Goal: Task Accomplishment & Management: Complete application form

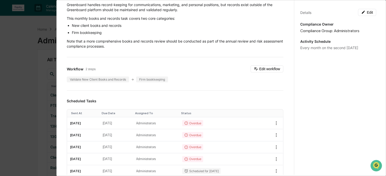
scroll to position [40, 0]
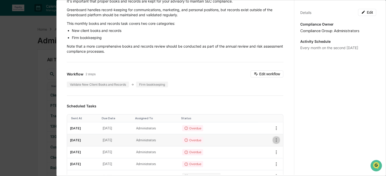
click at [276, 139] on icon "button" at bounding box center [276, 140] width 1 height 4
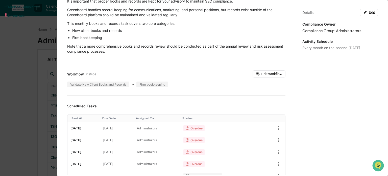
click at [80, 140] on div at bounding box center [194, 88] width 388 height 176
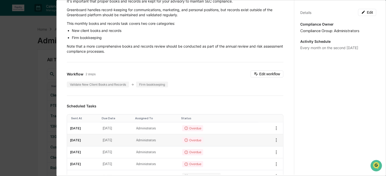
click at [80, 139] on td "June 13, 2025" at bounding box center [83, 140] width 32 height 12
click at [123, 139] on td "June 16, 2025" at bounding box center [116, 140] width 33 height 12
drag, startPoint x: 183, startPoint y: 139, endPoint x: 214, endPoint y: 139, distance: 31.4
click at [179, 139] on td "Administrators" at bounding box center [156, 140] width 46 height 12
click at [203, 139] on div "Overdue" at bounding box center [192, 140] width 21 height 6
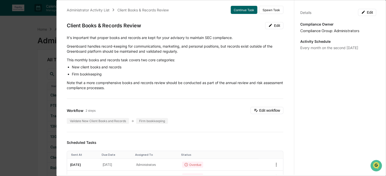
scroll to position [0, 0]
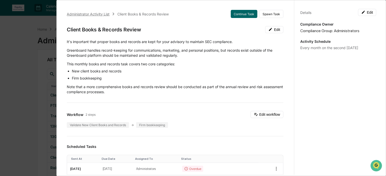
click at [88, 14] on div "Administrator Activity List" at bounding box center [88, 14] width 43 height 4
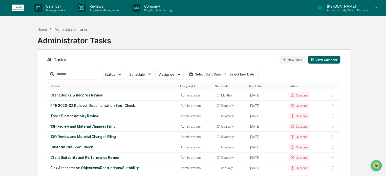
click at [46, 29] on div "Home" at bounding box center [42, 29] width 10 height 4
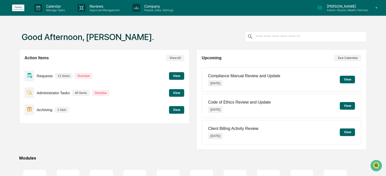
click at [178, 95] on button "View" at bounding box center [176, 93] width 15 height 8
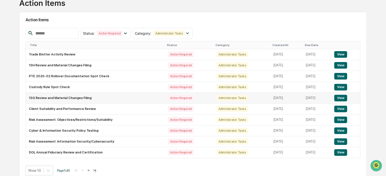
scroll to position [42, 0]
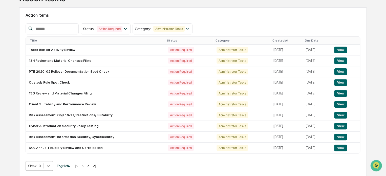
click at [49, 167] on body "Calendar Manage Tasks Reviews Approval Management Company People, Data, Setting…" at bounding box center [193, 67] width 386 height 219
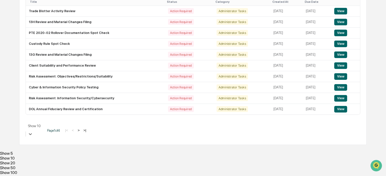
click at [40, 170] on div "Show 100" at bounding box center [193, 172] width 386 height 5
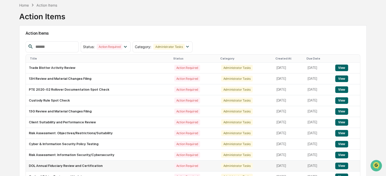
scroll to position [82, 0]
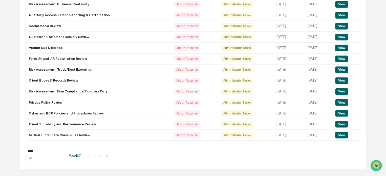
type input "*****"
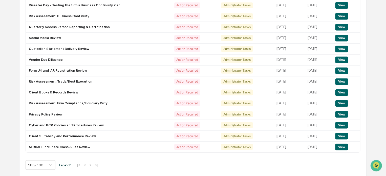
scroll to position [135, 0]
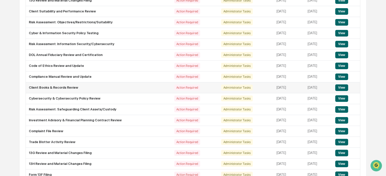
click at [340, 87] on button "View" at bounding box center [341, 87] width 13 height 7
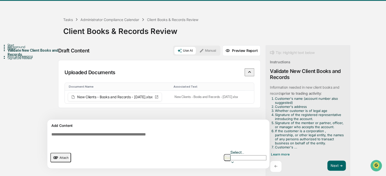
scroll to position [15, 0]
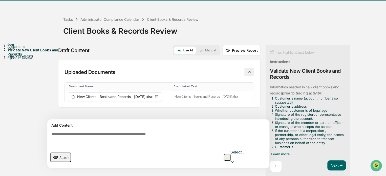
click at [17, 47] on div "Start" at bounding box center [36, 45] width 56 height 4
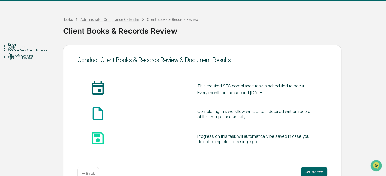
click at [104, 19] on div "Administrator Compliance Calendar" at bounding box center [109, 19] width 59 height 4
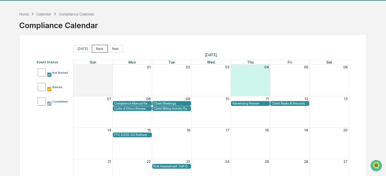
click at [98, 48] on button "Back" at bounding box center [100, 49] width 16 height 8
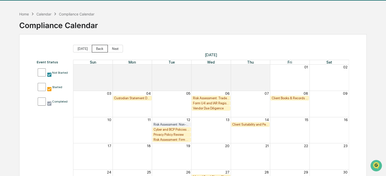
click at [98, 48] on button "Back" at bounding box center [100, 49] width 16 height 8
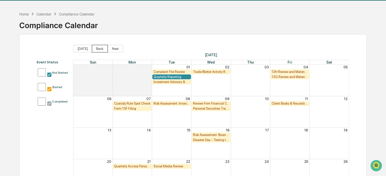
click at [98, 48] on button "Back" at bounding box center [100, 49] width 16 height 8
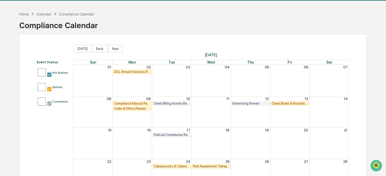
click at [289, 101] on div "Client Books & Records Review" at bounding box center [289, 103] width 36 height 4
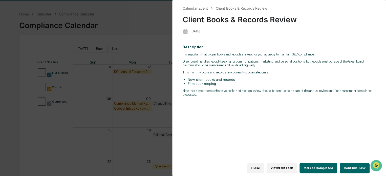
click at [354, 163] on button "Continue Task" at bounding box center [355, 168] width 30 height 10
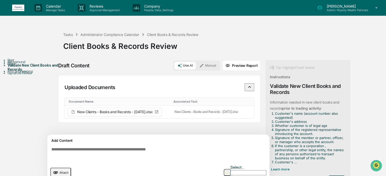
click at [208, 67] on button "Manual" at bounding box center [207, 66] width 23 height 8
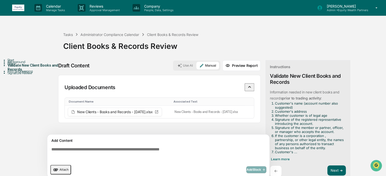
click at [144, 145] on textarea at bounding box center [159, 154] width 220 height 18
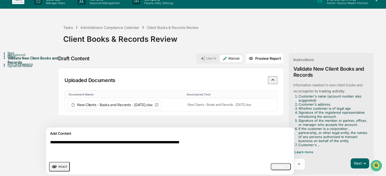
scroll to position [8, 0]
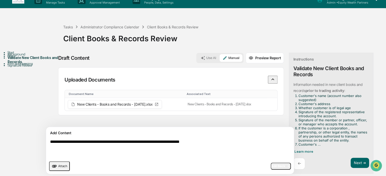
type textarea "**********"
click at [271, 166] on span "Add Block" at bounding box center [280, 166] width 19 height 4
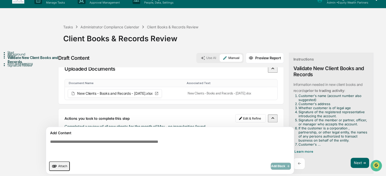
scroll to position [16, 0]
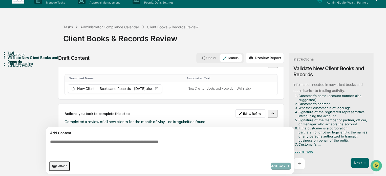
click at [294, 151] on span "Learn more" at bounding box center [303, 151] width 19 height 4
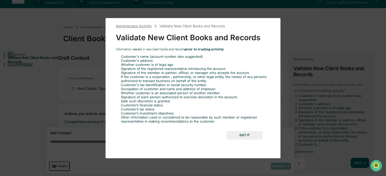
click at [143, 26] on div "Administrator Activity" at bounding box center [134, 26] width 36 height 4
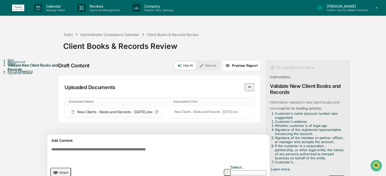
scroll to position [15, 0]
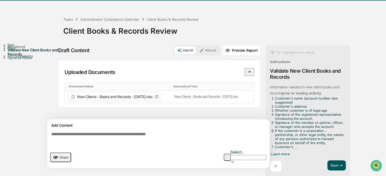
click at [339, 166] on button "Next ➔" at bounding box center [336, 165] width 18 height 10
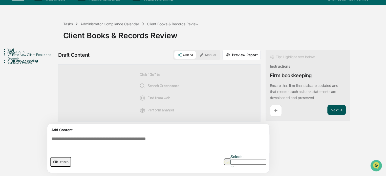
scroll to position [4, 0]
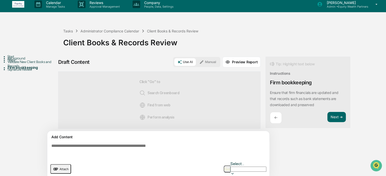
click at [106, 146] on textarea at bounding box center [159, 150] width 220 height 18
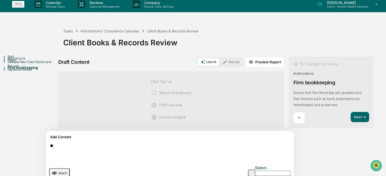
type textarea "*"
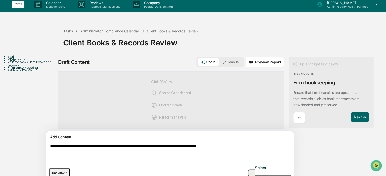
type textarea "**********"
click at [252, 171] on img "button" at bounding box center [251, 172] width 6 height 3
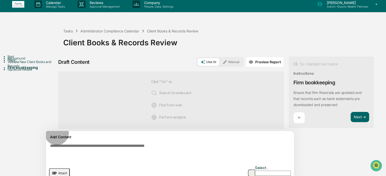
scroll to position [8, 0]
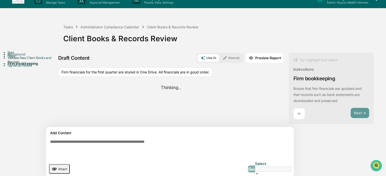
click at [223, 57] on icon at bounding box center [225, 58] width 5 height 5
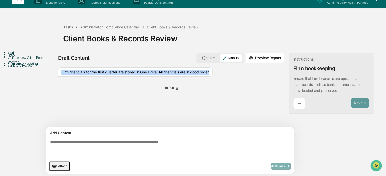
drag, startPoint x: 212, startPoint y: 71, endPoint x: 62, endPoint y: 70, distance: 150.2
click at [62, 70] on div "Firm financials for the first quarter are stored in One Drive. All financials a…" at bounding box center [135, 72] width 154 height 10
copy div "Firm financials for the first quarter are stored in One Drive. All financials a…"
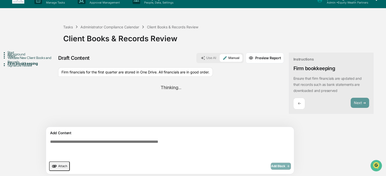
click at [85, 143] on textarea at bounding box center [158, 148] width 220 height 22
paste textarea "**********"
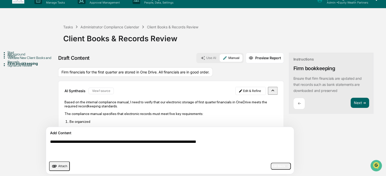
click at [270, 89] on icon "button" at bounding box center [273, 90] width 6 height 6
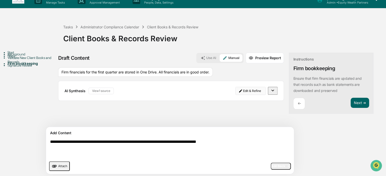
click at [235, 90] on html "**********" at bounding box center [193, 80] width 386 height 176
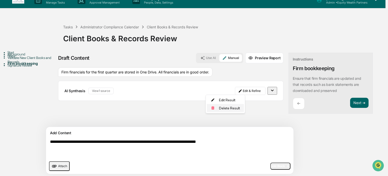
click at [223, 108] on div "Delete Result" at bounding box center [225, 108] width 37 height 8
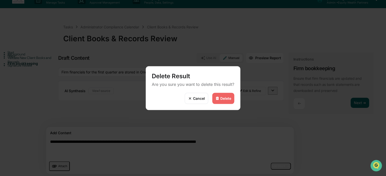
click at [227, 97] on div "Delete" at bounding box center [225, 98] width 11 height 4
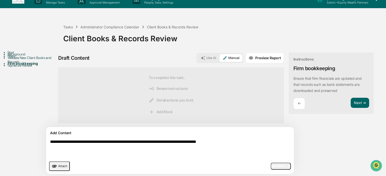
drag, startPoint x: 219, startPoint y: 141, endPoint x: 35, endPoint y: 139, distance: 184.1
click at [35, 139] on div "**********" at bounding box center [193, 115] width 381 height 124
paste textarea "**********"
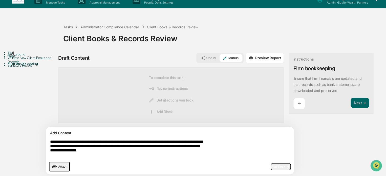
type textarea "**********"
click at [271, 166] on span "Add Block" at bounding box center [280, 166] width 19 height 4
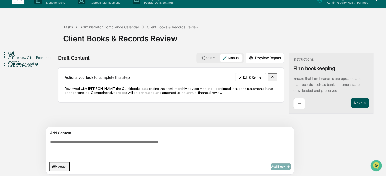
click at [350, 101] on button "Next ➔" at bounding box center [359, 103] width 18 height 10
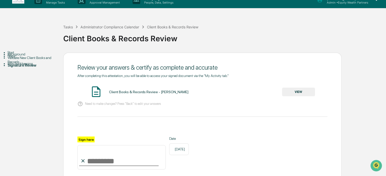
click at [119, 162] on input "Sign here" at bounding box center [121, 157] width 88 height 24
type input "**********"
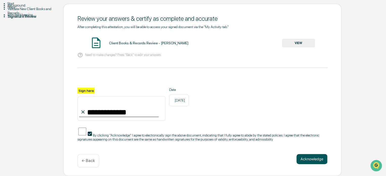
click at [311, 158] on button "Acknowledge" at bounding box center [311, 159] width 31 height 10
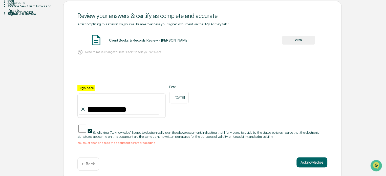
click at [307, 40] on button "VIEW" at bounding box center [298, 40] width 33 height 9
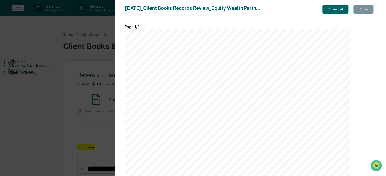
scroll to position [10, 0]
click at [363, 9] on div "Close" at bounding box center [363, 10] width 10 height 4
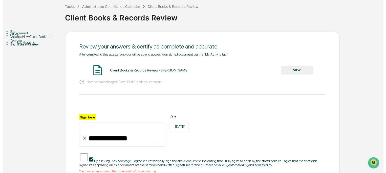
scroll to position [65, 0]
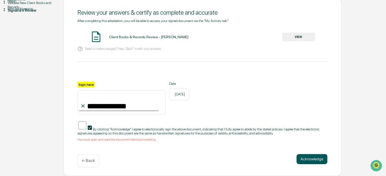
click at [310, 155] on button "Acknowledge" at bounding box center [311, 159] width 31 height 10
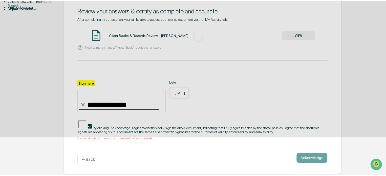
scroll to position [28, 0]
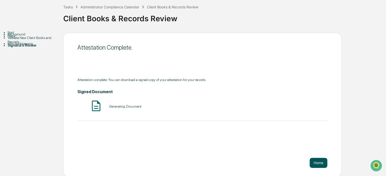
click at [321, 163] on button "Home" at bounding box center [318, 163] width 18 height 10
